Goal: Task Accomplishment & Management: Use online tool/utility

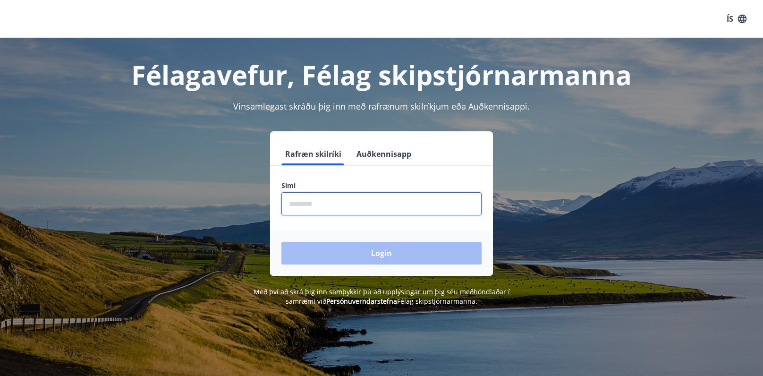
click at [310, 204] on input "phone" at bounding box center [381, 203] width 200 height 23
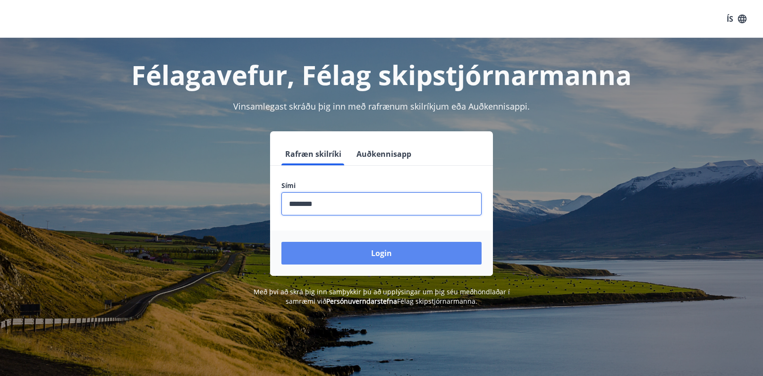
type input "********"
click at [442, 255] on button "Login" at bounding box center [381, 253] width 200 height 23
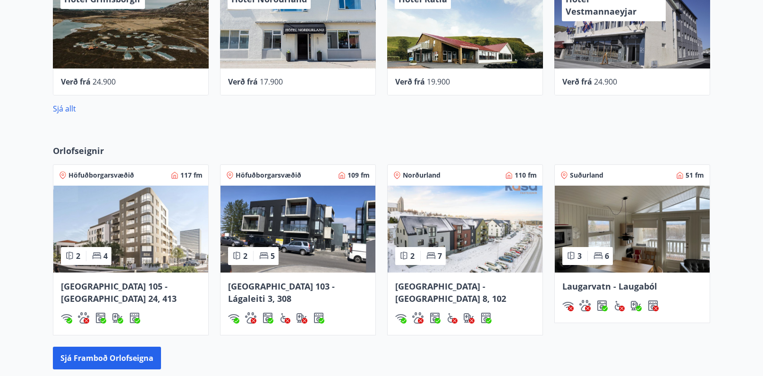
scroll to position [519, 0]
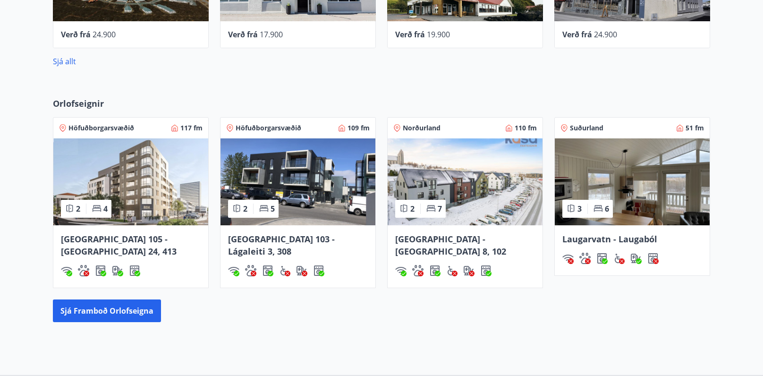
click at [600, 239] on span "Laugarvatn - Laugaból" at bounding box center [609, 238] width 95 height 11
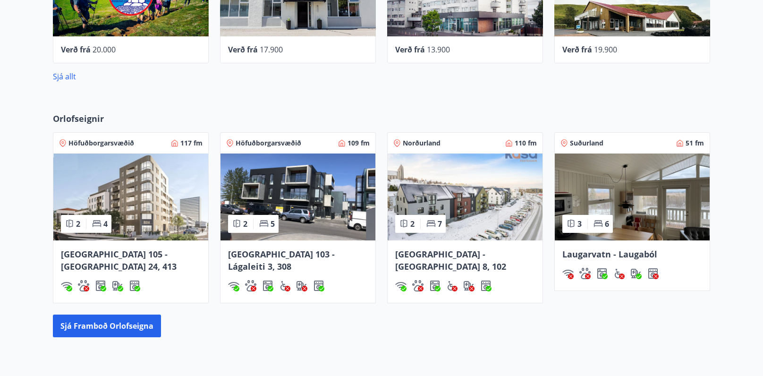
scroll to position [490, 0]
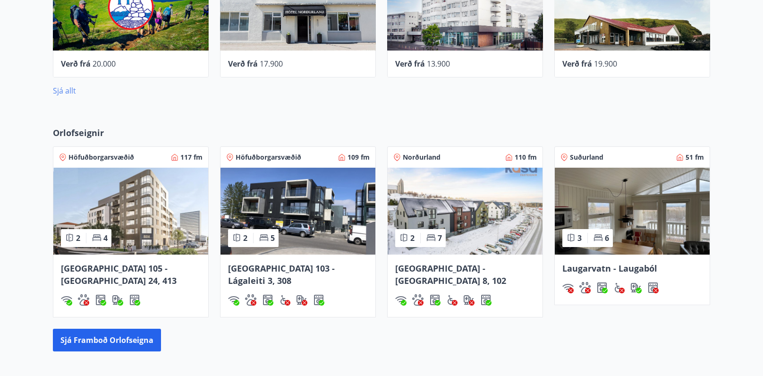
click at [62, 88] on link "Sjá allt" at bounding box center [64, 90] width 23 height 10
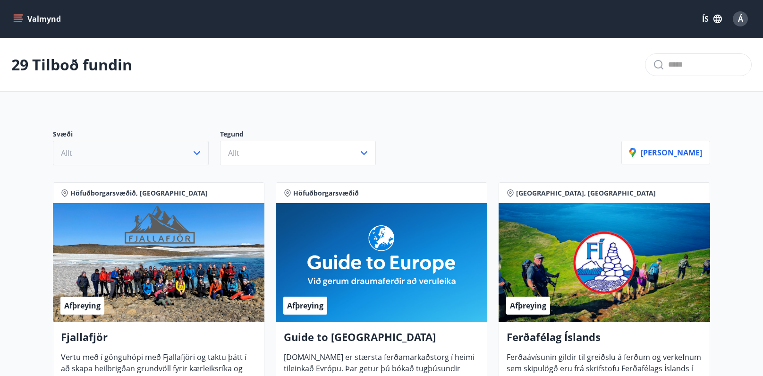
click at [199, 147] on icon "button" at bounding box center [196, 152] width 11 height 11
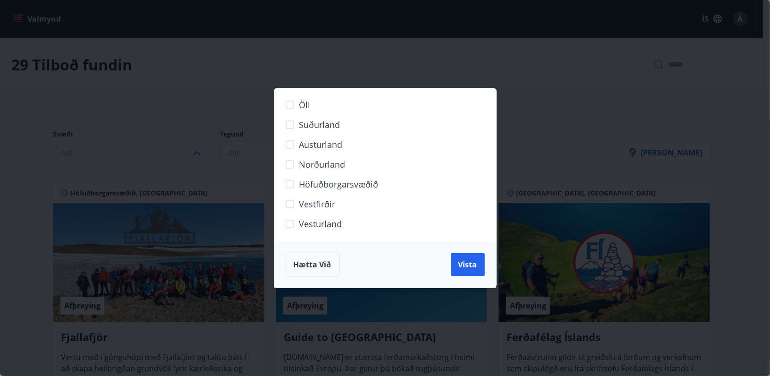
click at [315, 266] on span "Hætta við" at bounding box center [312, 264] width 38 height 10
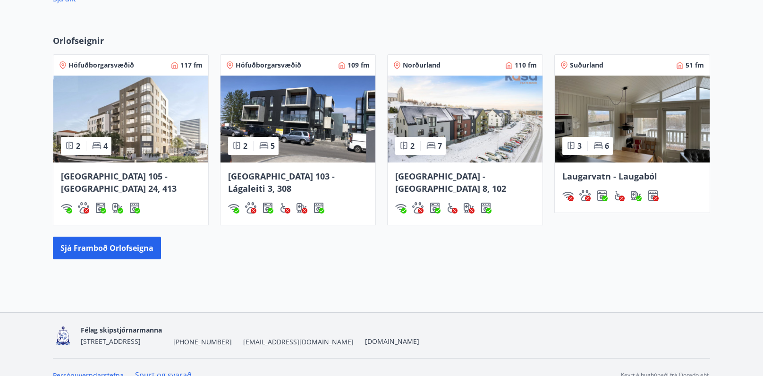
scroll to position [584, 0]
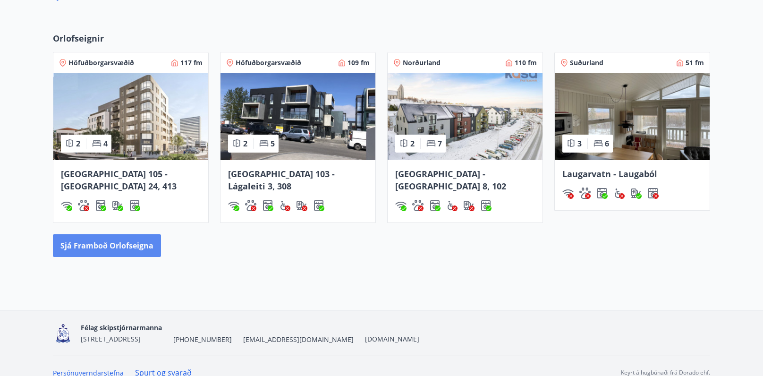
click at [107, 234] on button "Sjá framboð orlofseigna" at bounding box center [107, 245] width 108 height 23
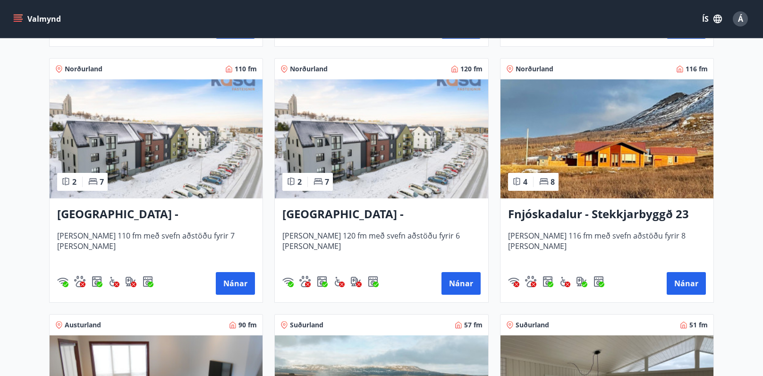
scroll to position [1180, 0]
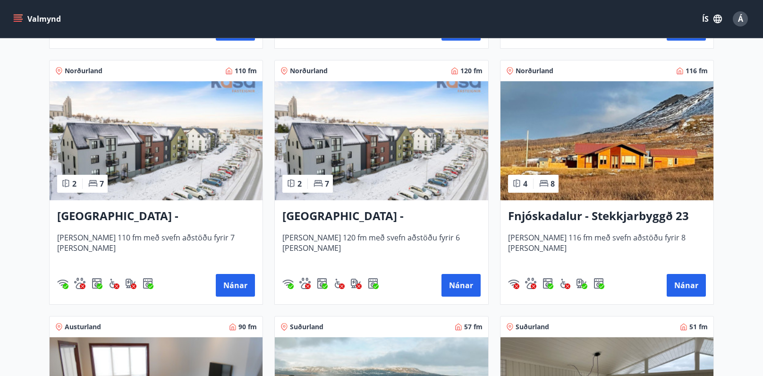
click at [18, 16] on icon "menu" at bounding box center [17, 18] width 9 height 9
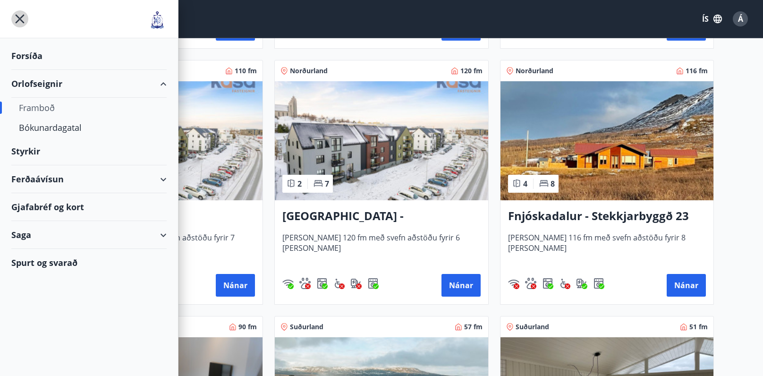
click at [18, 16] on icon "menu" at bounding box center [19, 18] width 17 height 17
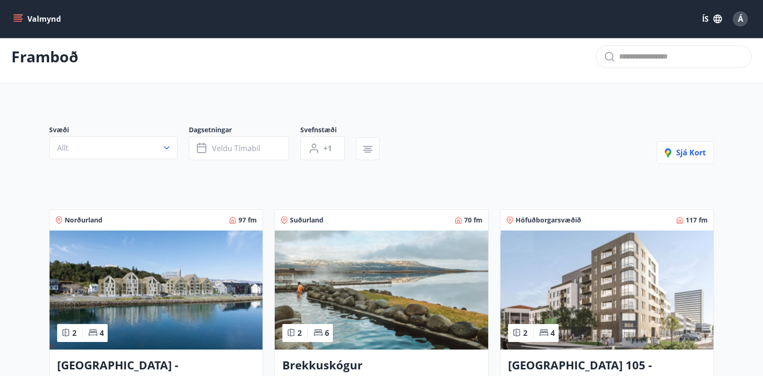
scroll to position [0, 0]
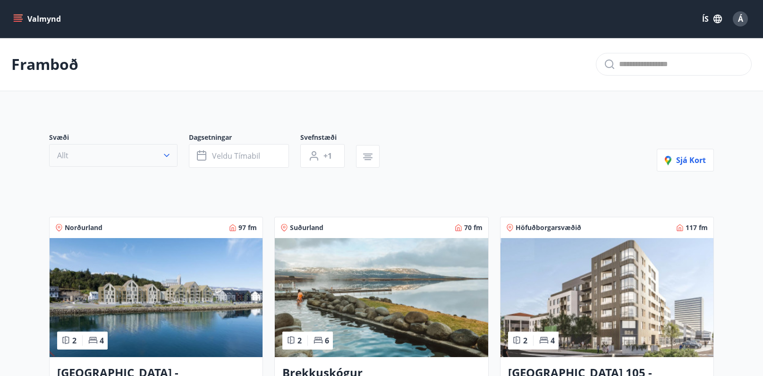
click at [166, 156] on icon "button" at bounding box center [167, 155] width 6 height 3
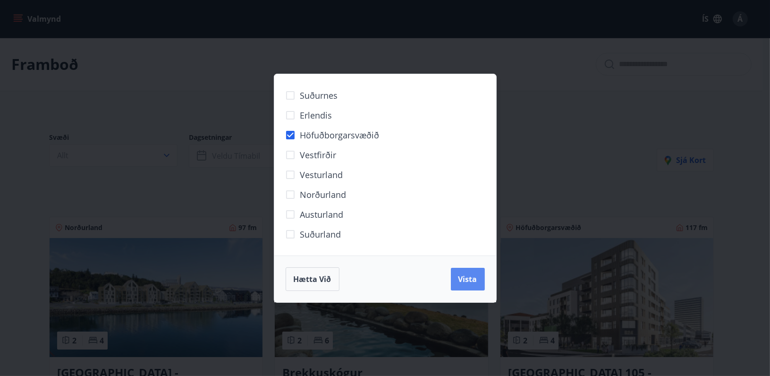
click at [466, 277] on span "Vista" at bounding box center [467, 279] width 19 height 10
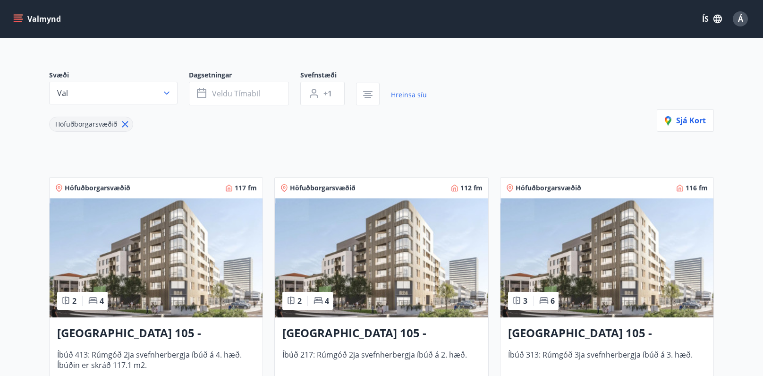
scroll to position [47, 0]
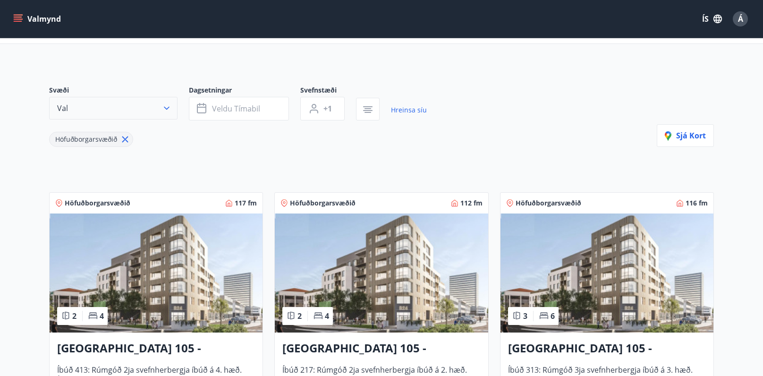
click at [167, 106] on icon "button" at bounding box center [166, 107] width 9 height 9
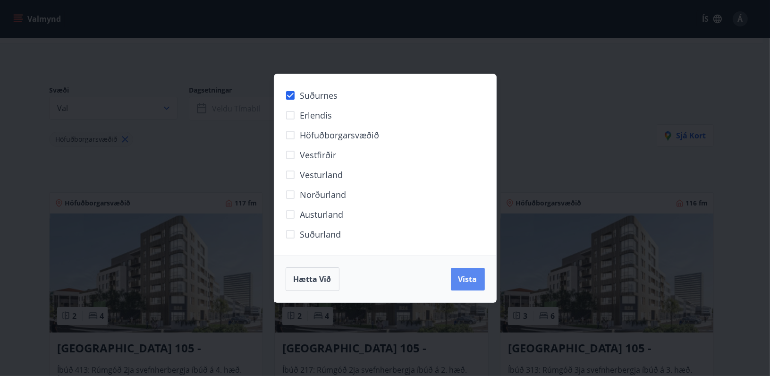
click at [460, 270] on button "Vista" at bounding box center [468, 279] width 34 height 23
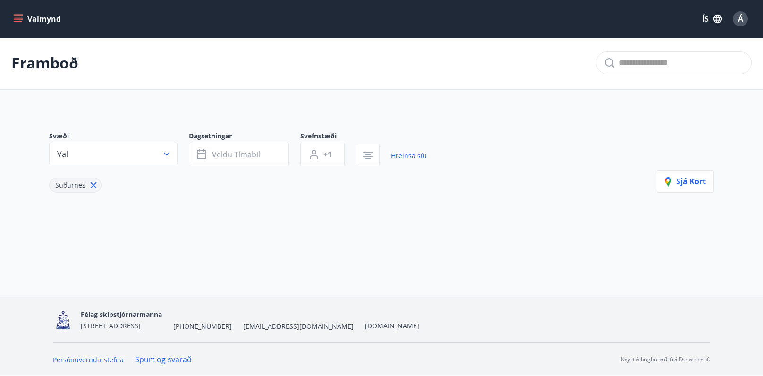
scroll to position [1, 0]
click at [167, 154] on icon "button" at bounding box center [167, 154] width 6 height 3
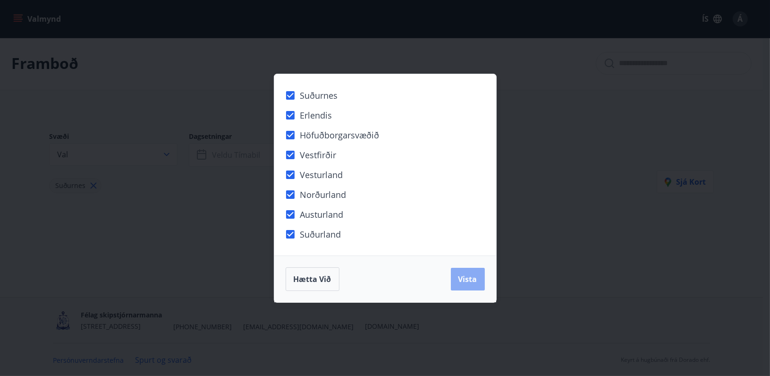
click at [479, 280] on button "Vista" at bounding box center [468, 279] width 34 height 23
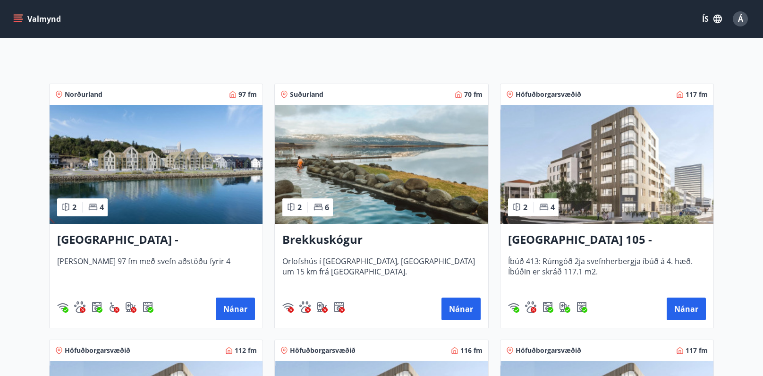
scroll to position [190, 0]
